Goal: Check status: Check status

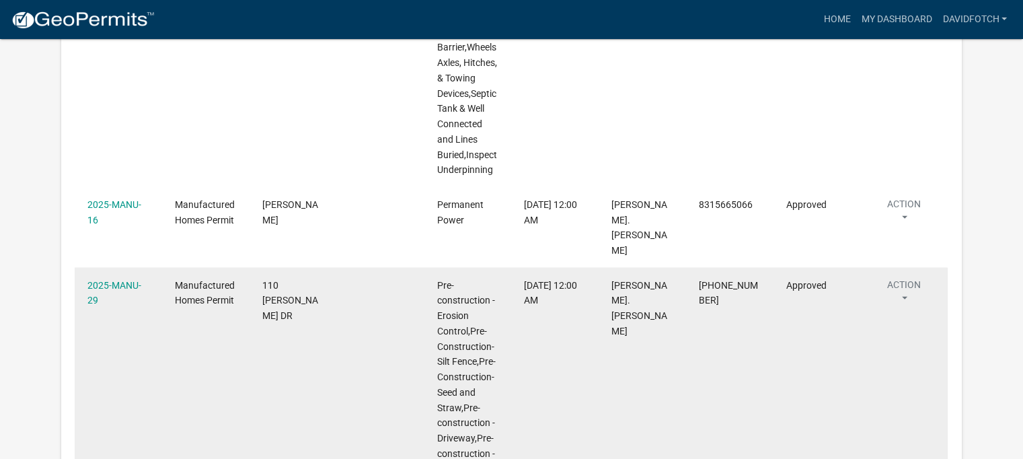
scroll to position [3069, 0]
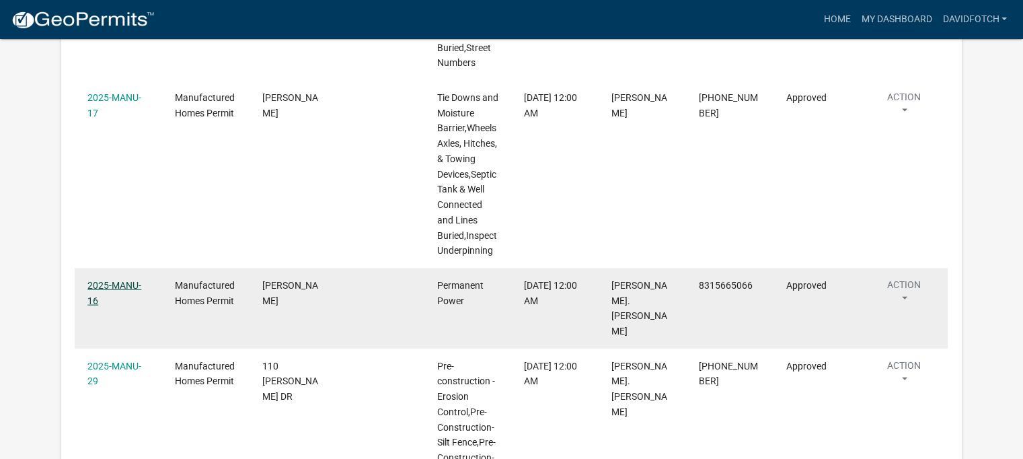
click at [128, 280] on link "2025-MANU-16" at bounding box center [114, 293] width 54 height 26
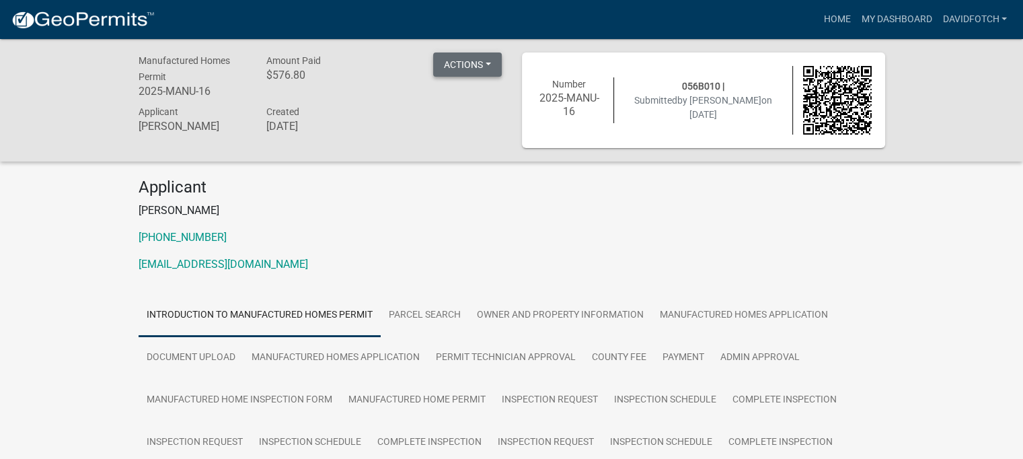
click at [453, 65] on button "Actions" at bounding box center [467, 64] width 69 height 24
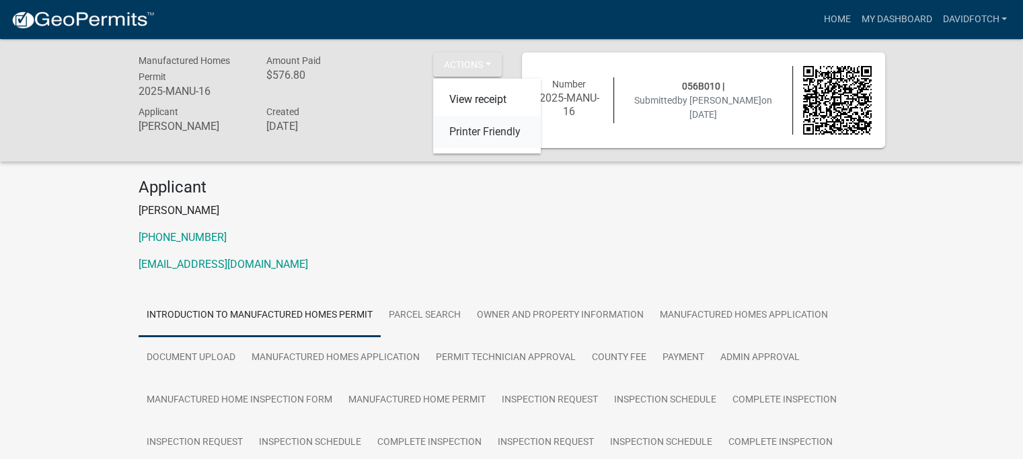
click at [465, 130] on link "Printer Friendly" at bounding box center [487, 132] width 108 height 32
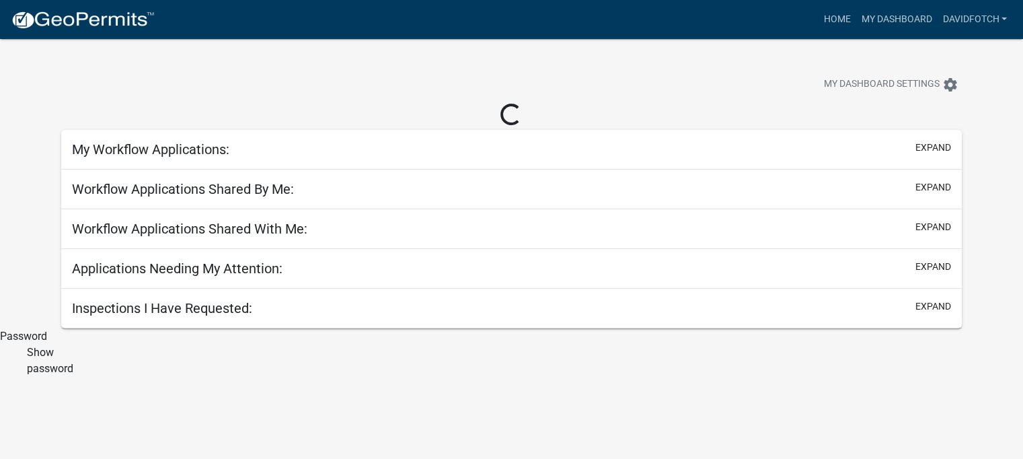
scroll to position [39, 0]
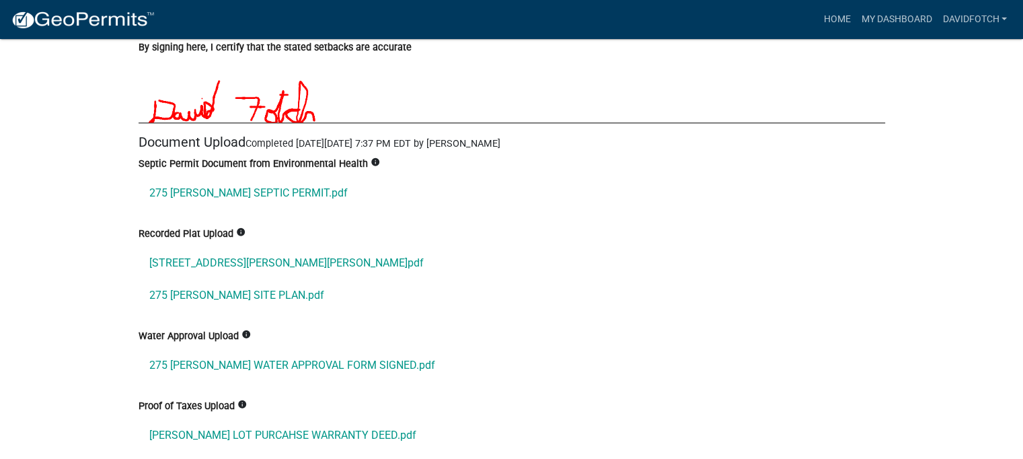
scroll to position [6521, 0]
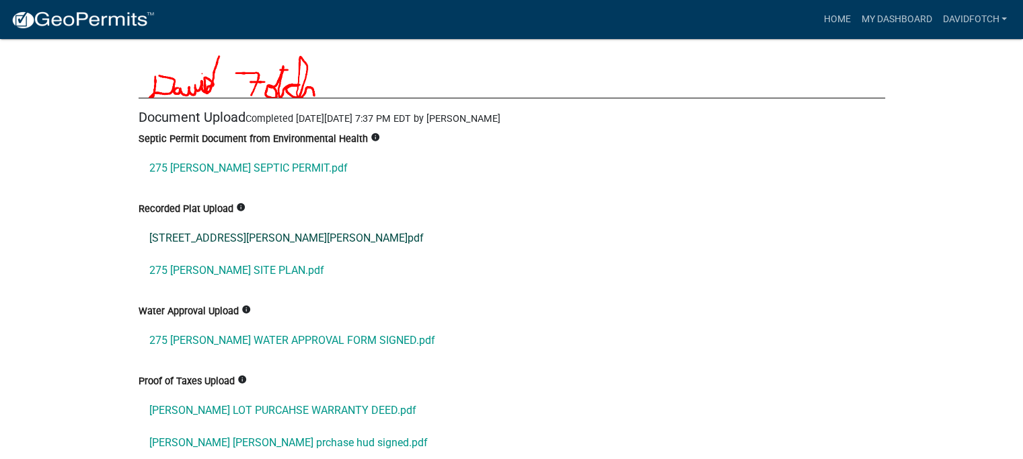
click at [257, 222] on link "[STREET_ADDRESS][PERSON_NAME][PERSON_NAME]pdf" at bounding box center [511, 238] width 746 height 32
click at [244, 254] on link "275 [PERSON_NAME] SITE PLAN.pdf" at bounding box center [511, 270] width 746 height 32
click at [241, 324] on link "275 [PERSON_NAME] WATER APPROVAL FORM SIGNED.pdf" at bounding box center [511, 340] width 746 height 32
click at [248, 394] on link "[PERSON_NAME] LOT PURCAHSE WARRANTY DEED.pdf" at bounding box center [511, 410] width 746 height 32
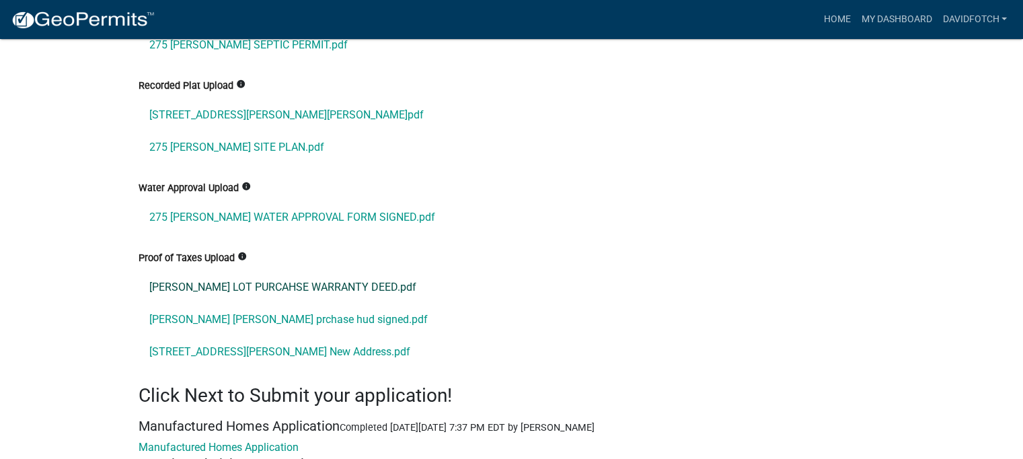
scroll to position [6656, 0]
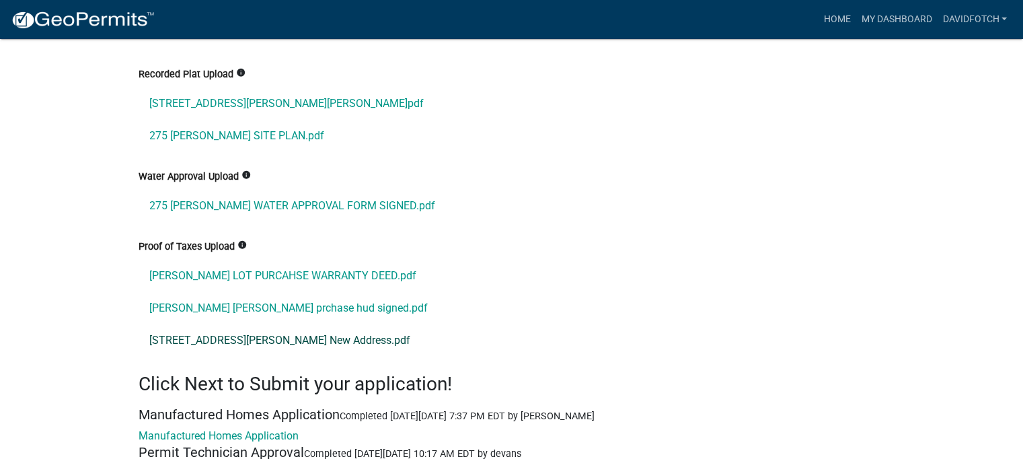
click at [237, 324] on link "[STREET_ADDRESS][PERSON_NAME] New Address.pdf" at bounding box center [511, 340] width 746 height 32
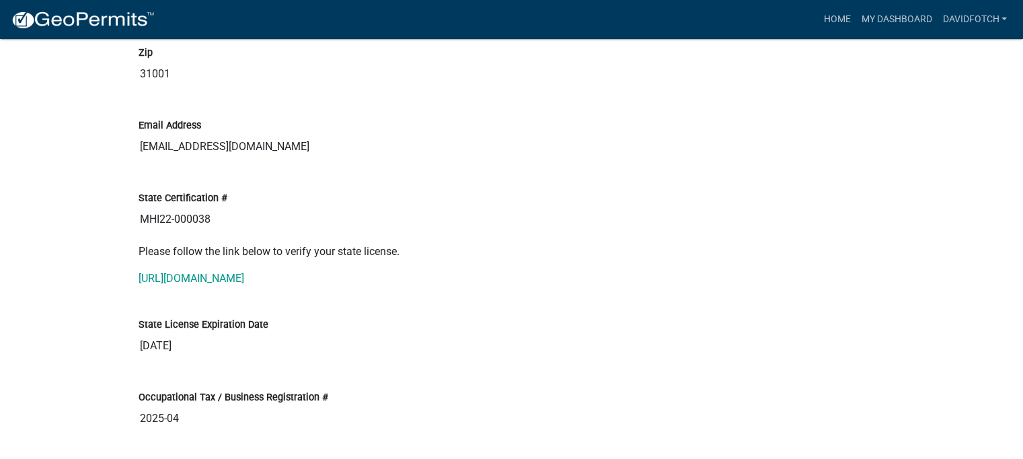
scroll to position [3362, 0]
